Goal: Communication & Community: Share content

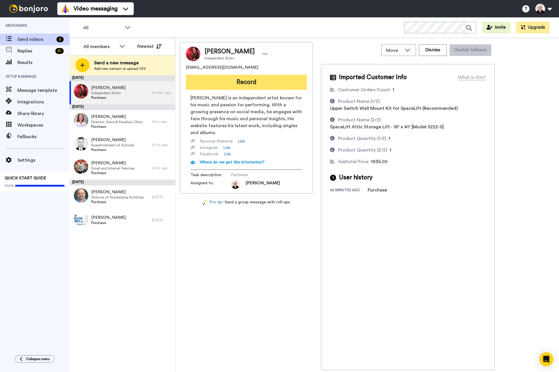
click at [235, 84] on button "Record" at bounding box center [246, 82] width 121 height 15
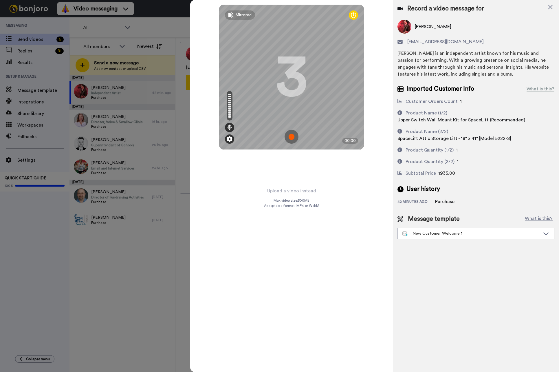
click at [229, 139] on img at bounding box center [230, 139] width 6 height 6
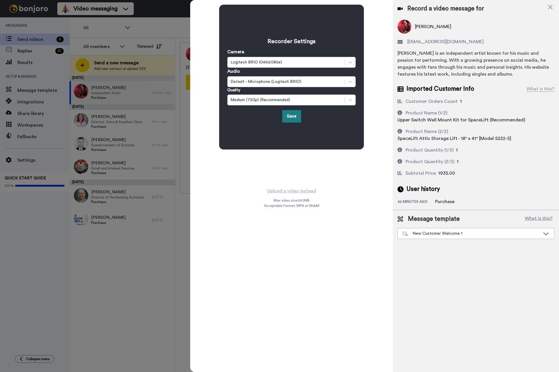
click at [290, 116] on button "Save" at bounding box center [291, 116] width 19 height 12
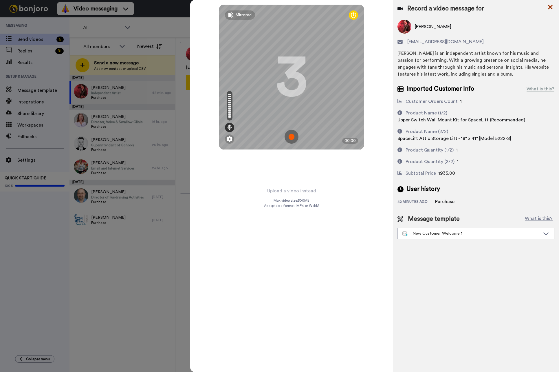
click at [553, 7] on icon at bounding box center [551, 6] width 6 height 7
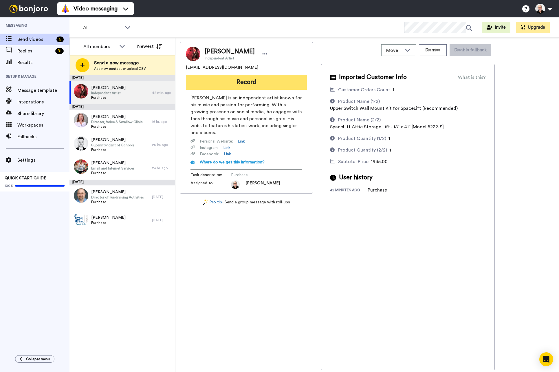
click at [253, 83] on button "Record" at bounding box center [246, 82] width 121 height 15
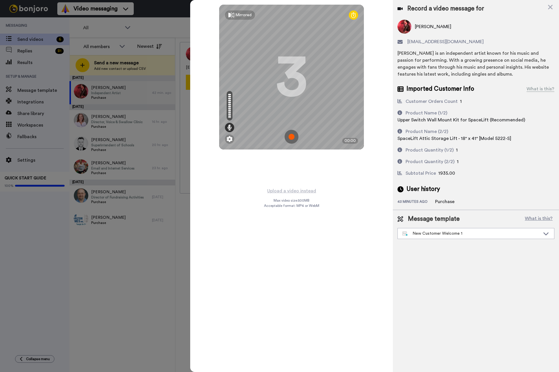
click at [293, 136] on img at bounding box center [292, 137] width 14 height 14
click at [290, 135] on img at bounding box center [292, 137] width 14 height 14
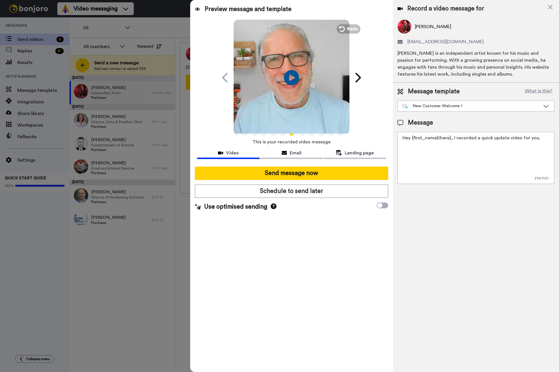
click at [289, 75] on icon "Play/Pause" at bounding box center [291, 78] width 15 height 28
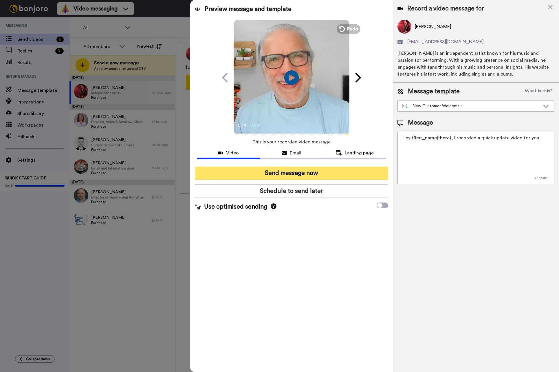
click at [291, 174] on button "Send message now" at bounding box center [292, 173] width 194 height 13
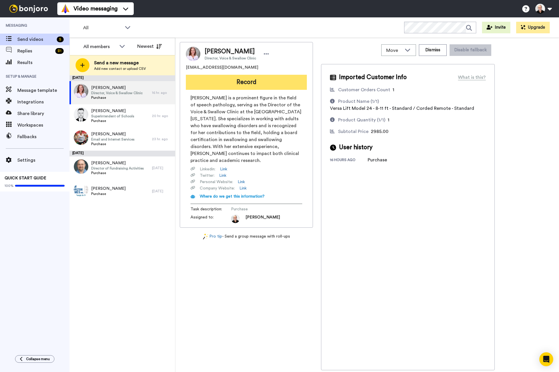
click at [244, 81] on button "Record" at bounding box center [246, 82] width 121 height 15
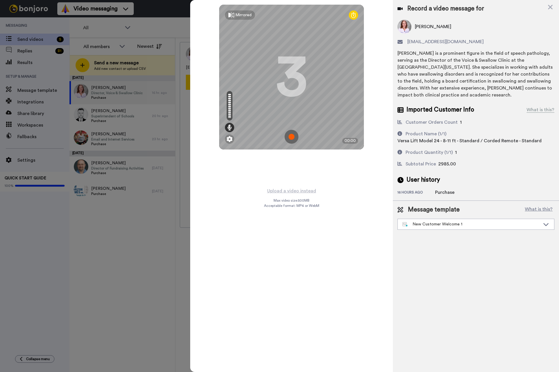
click at [291, 136] on img at bounding box center [292, 137] width 14 height 14
click at [296, 138] on img at bounding box center [292, 137] width 14 height 14
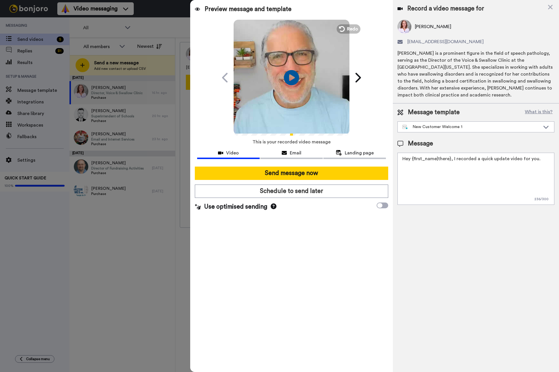
click at [290, 77] on icon "Play/Pause" at bounding box center [291, 78] width 15 height 28
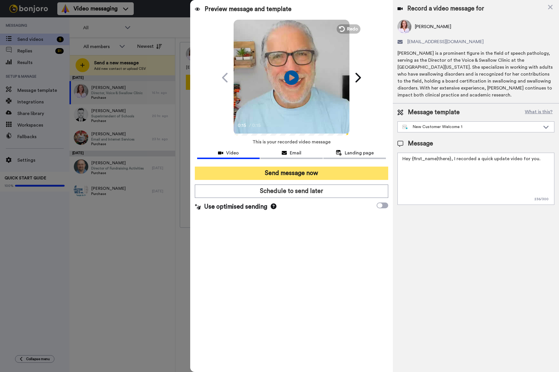
click at [286, 170] on button "Send message now" at bounding box center [292, 173] width 194 height 13
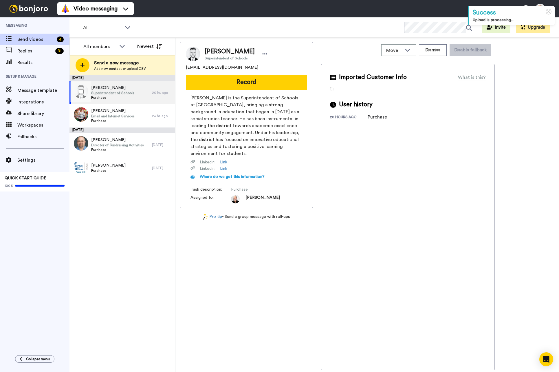
click at [113, 91] on span "Superintendent of Schools" at bounding box center [112, 93] width 43 height 5
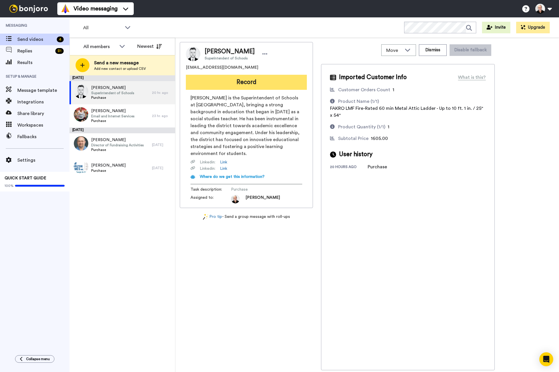
click at [244, 82] on button "Record" at bounding box center [246, 82] width 121 height 15
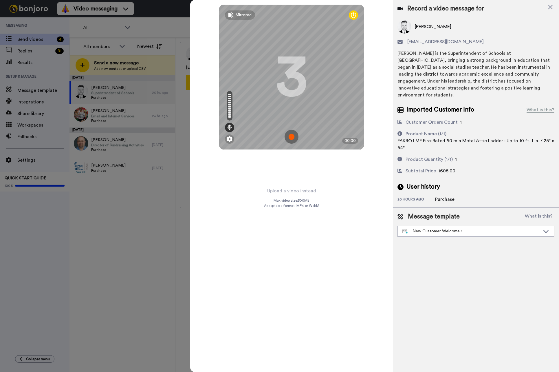
click at [294, 135] on img at bounding box center [292, 137] width 14 height 14
click at [292, 136] on img at bounding box center [292, 137] width 14 height 14
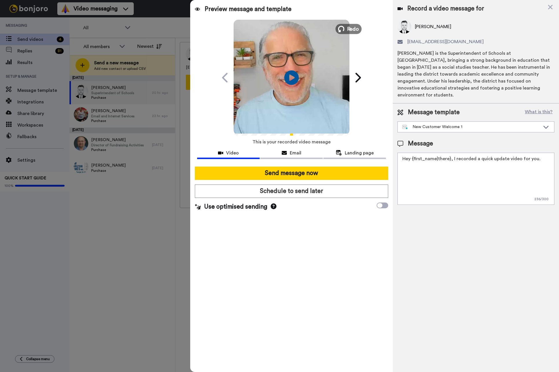
click at [349, 26] on span "Redo" at bounding box center [353, 29] width 12 height 8
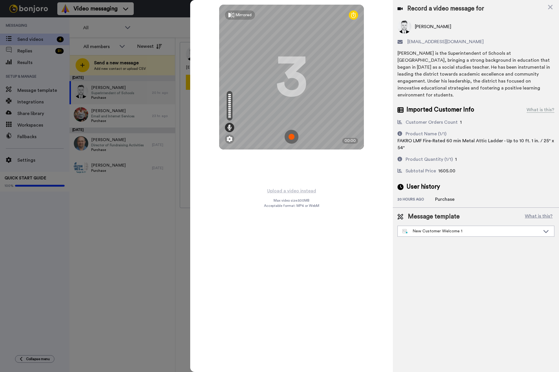
click at [294, 136] on img at bounding box center [292, 137] width 14 height 14
click at [294, 135] on img at bounding box center [292, 137] width 14 height 14
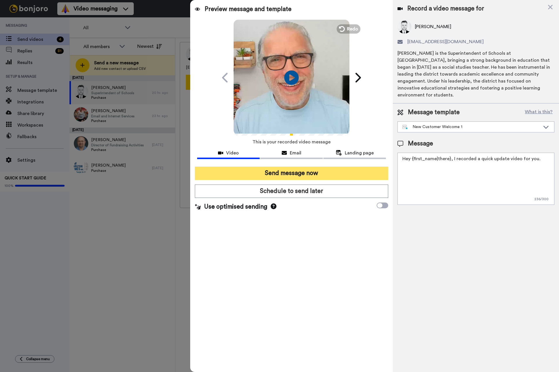
click at [296, 172] on button "Send message now" at bounding box center [292, 173] width 194 height 13
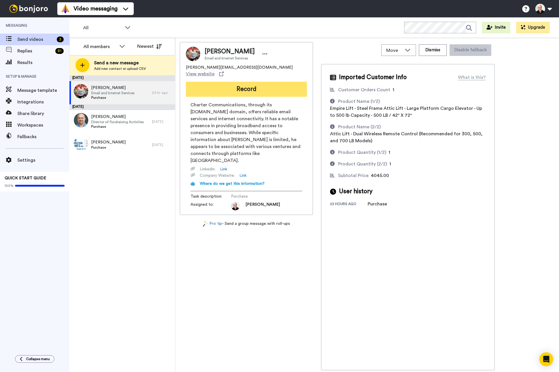
click at [246, 83] on button "Record" at bounding box center [246, 89] width 121 height 15
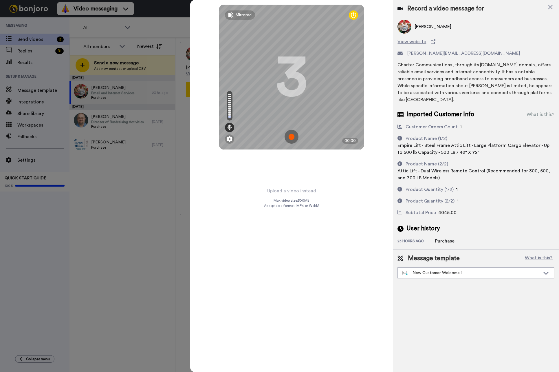
click at [293, 135] on img at bounding box center [292, 137] width 14 height 14
click at [290, 139] on img at bounding box center [292, 137] width 14 height 14
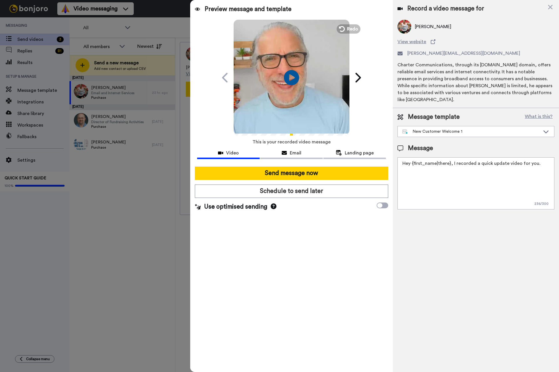
click at [293, 74] on icon at bounding box center [291, 77] width 15 height 15
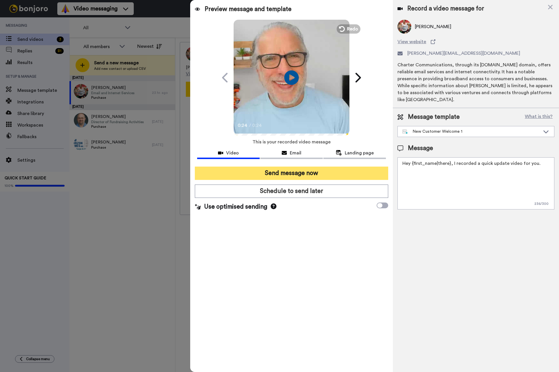
click at [293, 176] on button "Send message now" at bounding box center [292, 173] width 194 height 13
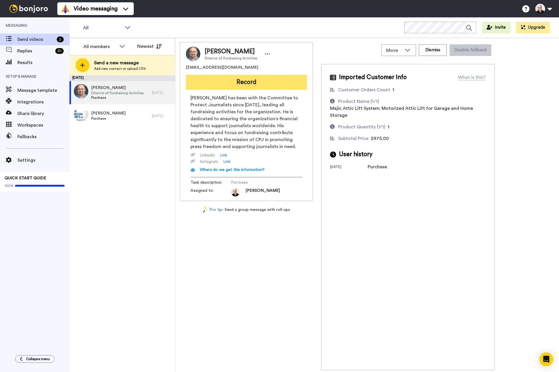
click at [249, 80] on button "Record" at bounding box center [246, 82] width 121 height 15
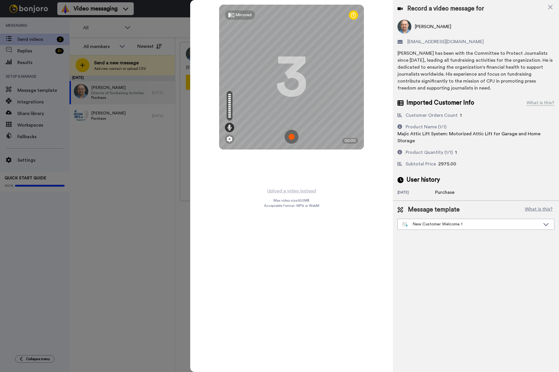
click at [290, 135] on img at bounding box center [292, 137] width 14 height 14
click at [292, 140] on img at bounding box center [292, 137] width 14 height 14
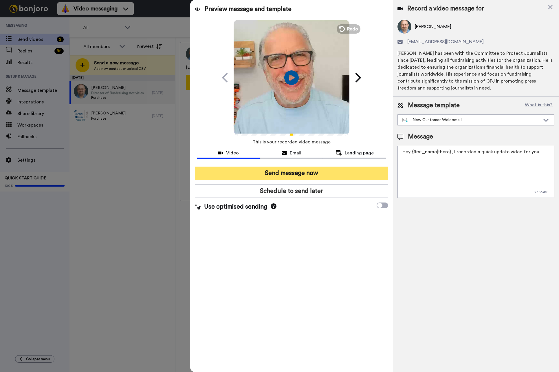
click at [298, 173] on button "Send message now" at bounding box center [292, 173] width 194 height 13
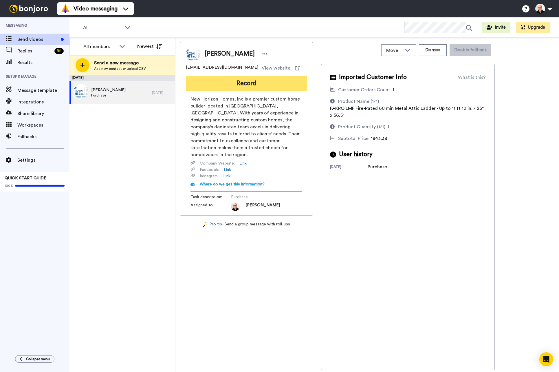
click at [222, 85] on button "Record" at bounding box center [246, 83] width 121 height 15
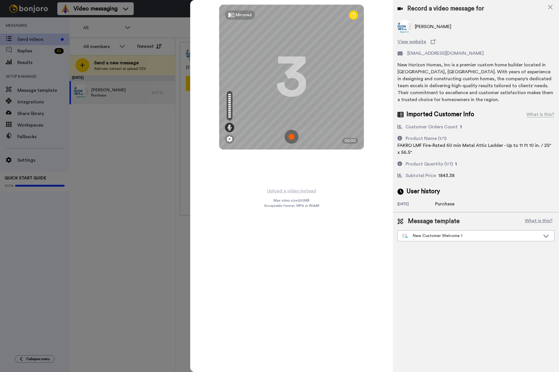
click at [290, 138] on img at bounding box center [292, 137] width 14 height 14
click at [291, 137] on img at bounding box center [292, 137] width 14 height 14
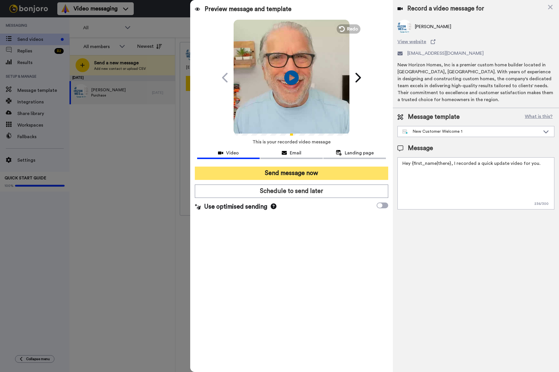
click at [288, 174] on button "Send message now" at bounding box center [292, 173] width 194 height 13
